Goal: Understand process/instructions

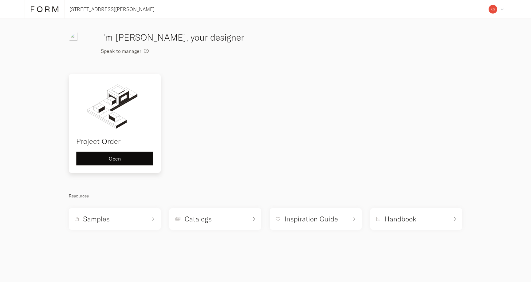
click at [127, 158] on div "Open" at bounding box center [114, 158] width 67 height 5
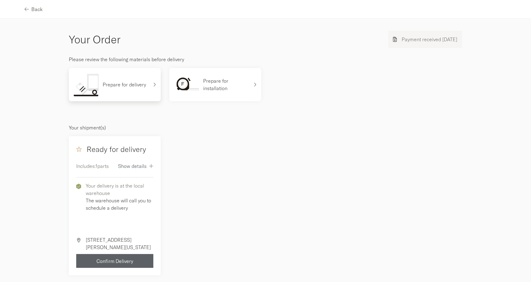
click at [121, 82] on p "Prepare for delivery" at bounding box center [124, 84] width 43 height 7
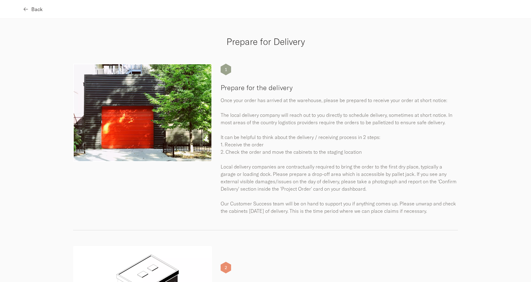
click at [35, 11] on span "Back" at bounding box center [36, 9] width 11 height 5
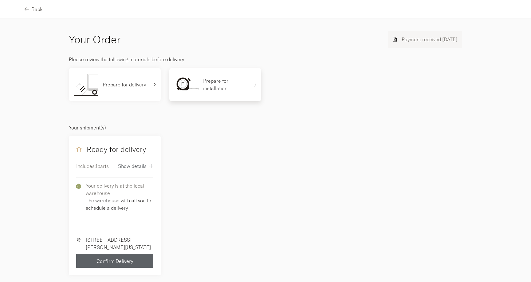
click at [209, 96] on div "Prepare for installation" at bounding box center [211, 84] width 75 height 23
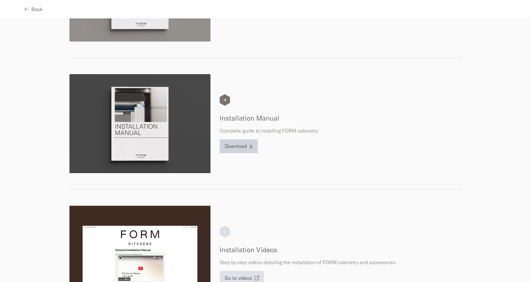
scroll to position [480, 0]
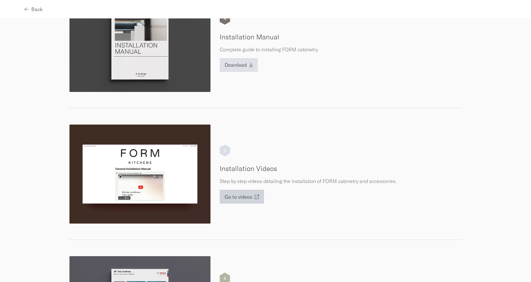
click at [241, 197] on span "Go to videos" at bounding box center [239, 196] width 28 height 5
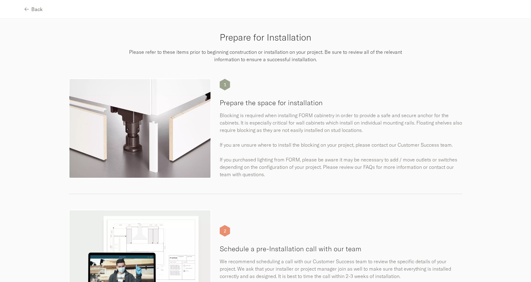
scroll to position [0, 0]
click at [27, 6] on button "Back" at bounding box center [34, 9] width 18 height 14
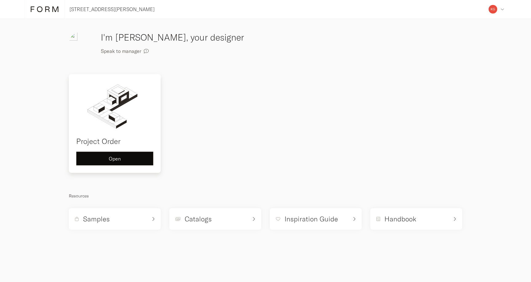
click at [113, 157] on span "Open" at bounding box center [115, 158] width 12 height 5
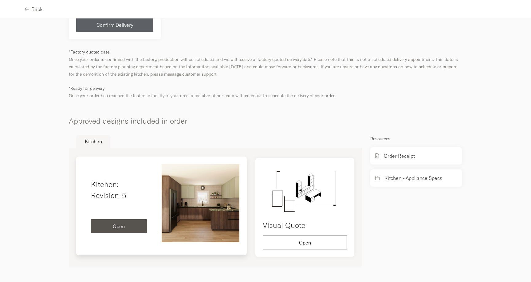
scroll to position [236, 0]
click at [183, 202] on img at bounding box center [201, 203] width 78 height 78
